Goal: Transaction & Acquisition: Purchase product/service

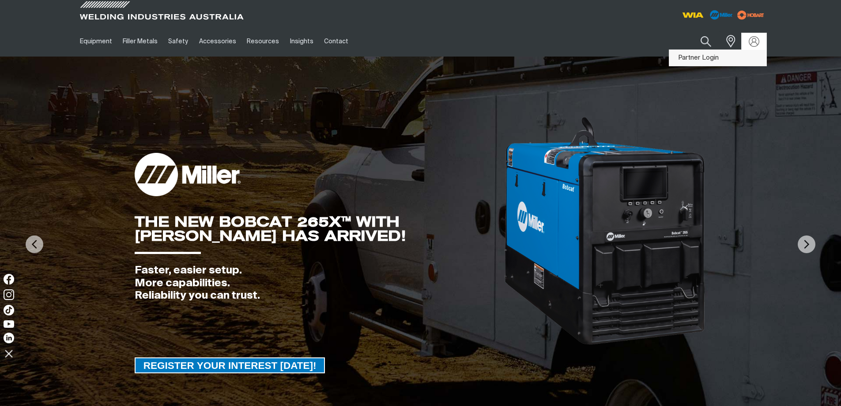
click at [742, 59] on link "Partner Login" at bounding box center [718, 58] width 97 height 16
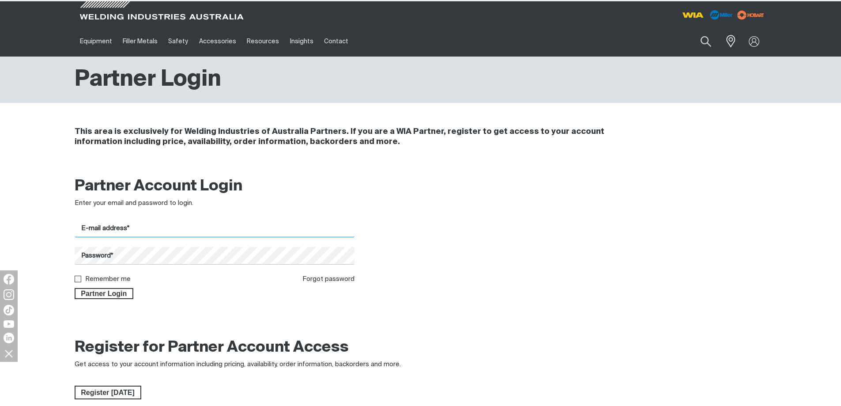
type input "[EMAIL_ADDRESS][DOMAIN_NAME]"
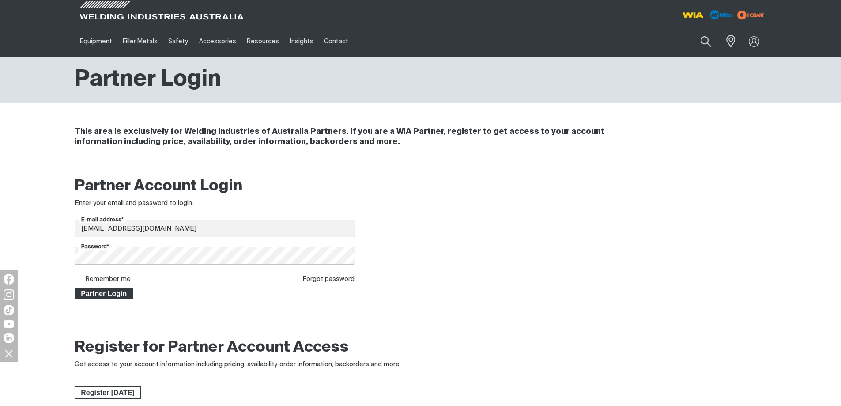
click at [91, 295] on span "Partner Login" at bounding box center [104, 293] width 57 height 11
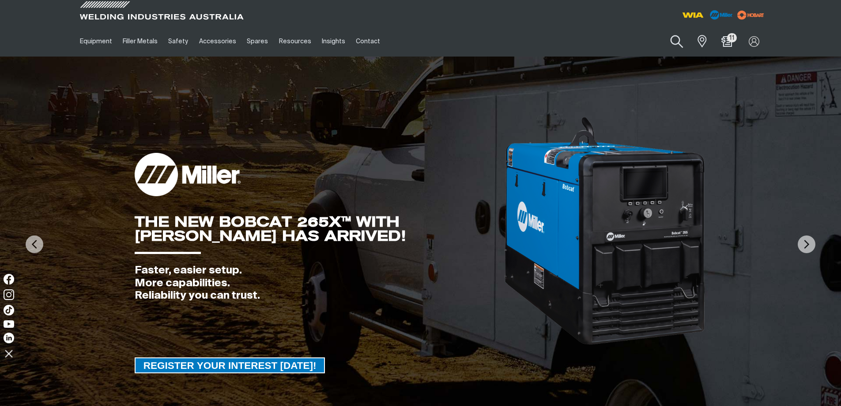
click at [669, 38] on button "Search products" at bounding box center [677, 41] width 36 height 25
click at [590, 40] on input "Search" at bounding box center [624, 41] width 136 height 20
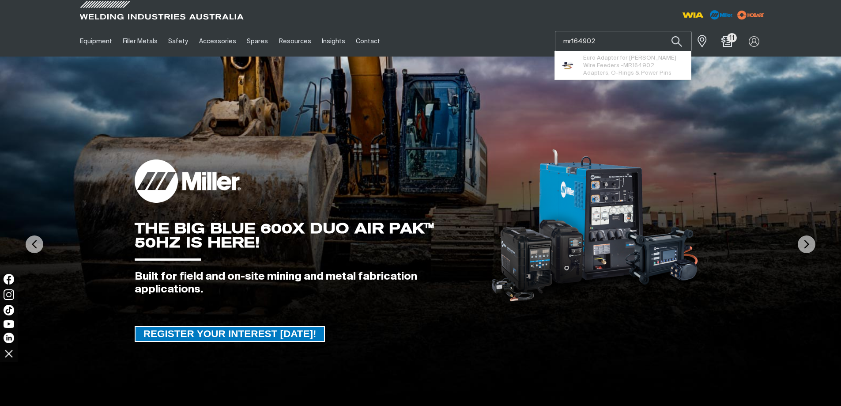
type input "mr164902"
click at [662, 31] on button "Search products" at bounding box center [677, 41] width 30 height 21
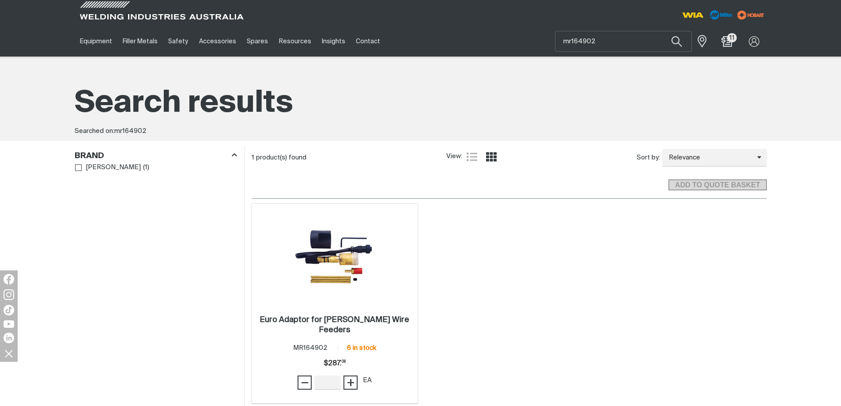
click at [370, 298] on span at bounding box center [335, 257] width 95 height 95
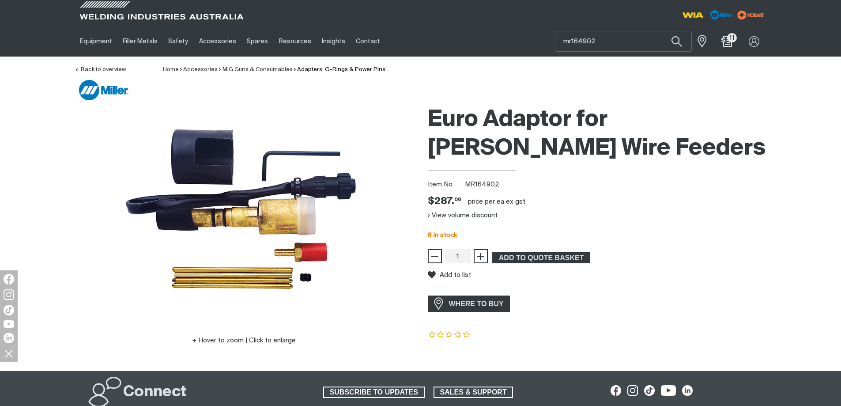
click at [642, 155] on h1 "Euro Adaptor for [PERSON_NAME] Wire Feeders" at bounding box center [597, 134] width 339 height 57
